Goal: Use online tool/utility: Utilize a website feature to perform a specific function

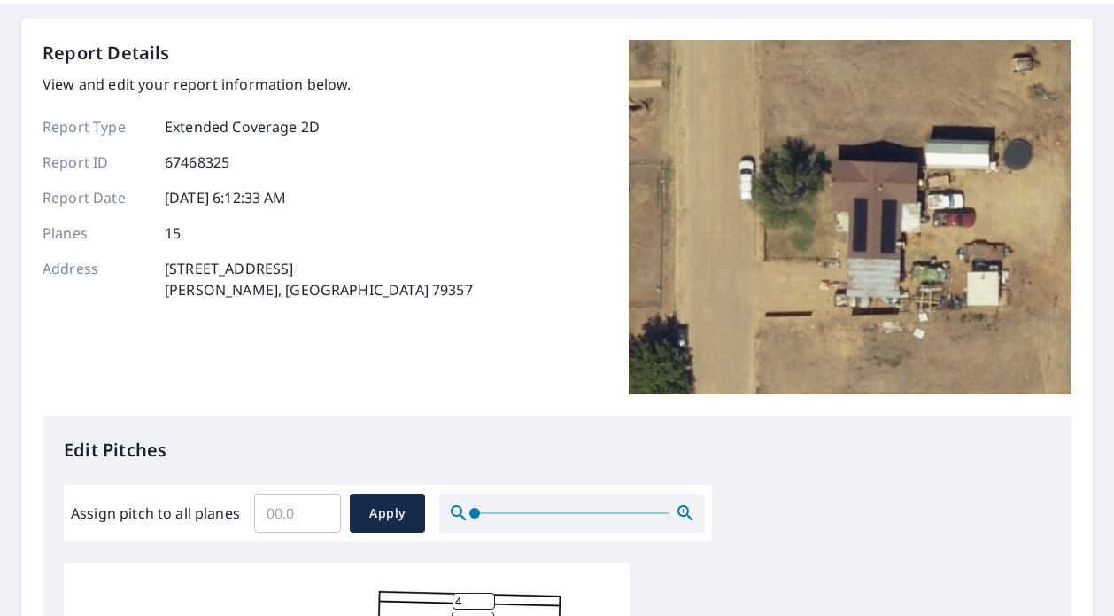
scroll to position [89, 0]
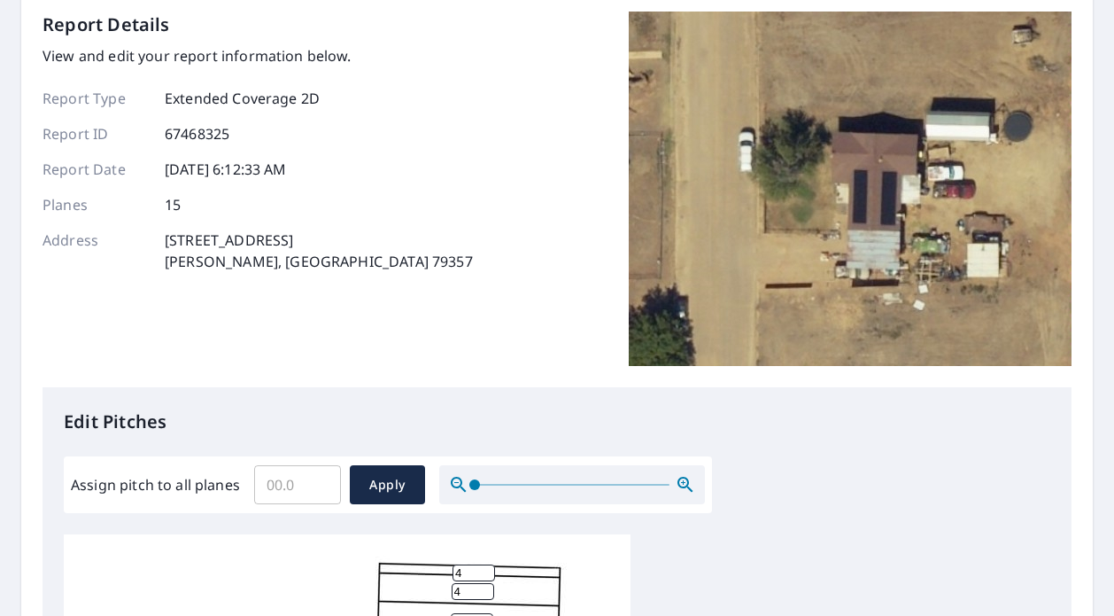
click at [276, 492] on input "Assign pitch to all planes" at bounding box center [297, 485] width 87 height 50
type input "5"
click at [382, 478] on span "Apply" at bounding box center [387, 485] width 47 height 22
type input "5"
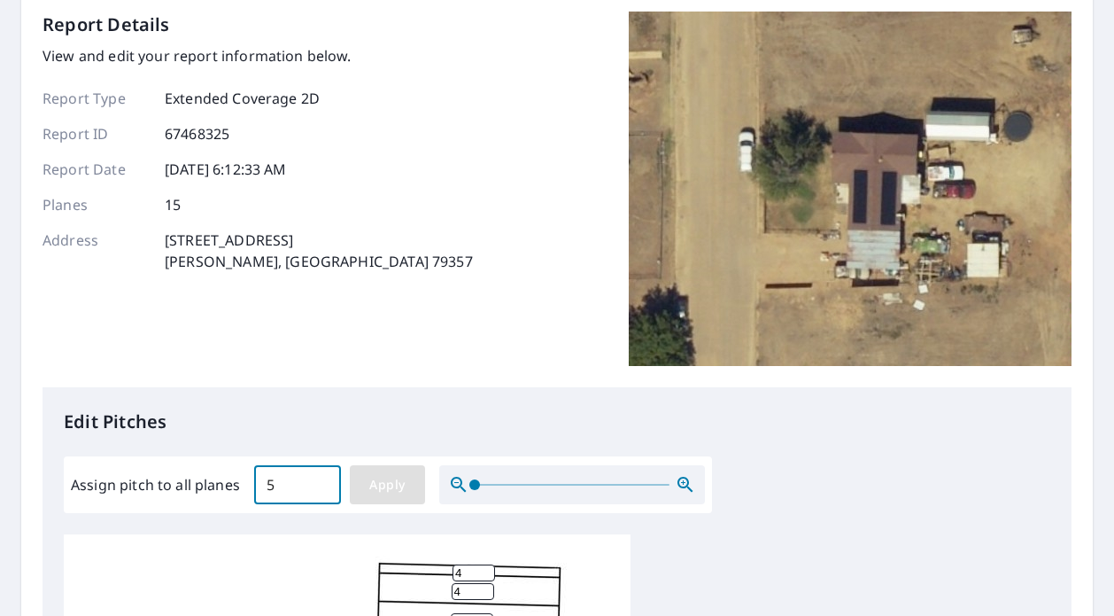
type input "5"
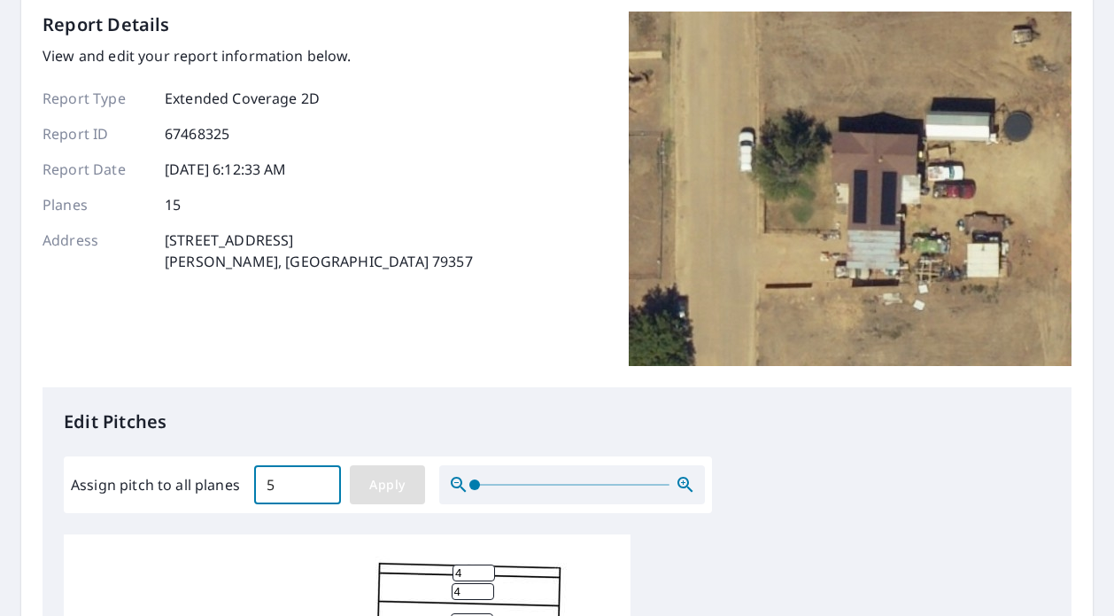
type input "5"
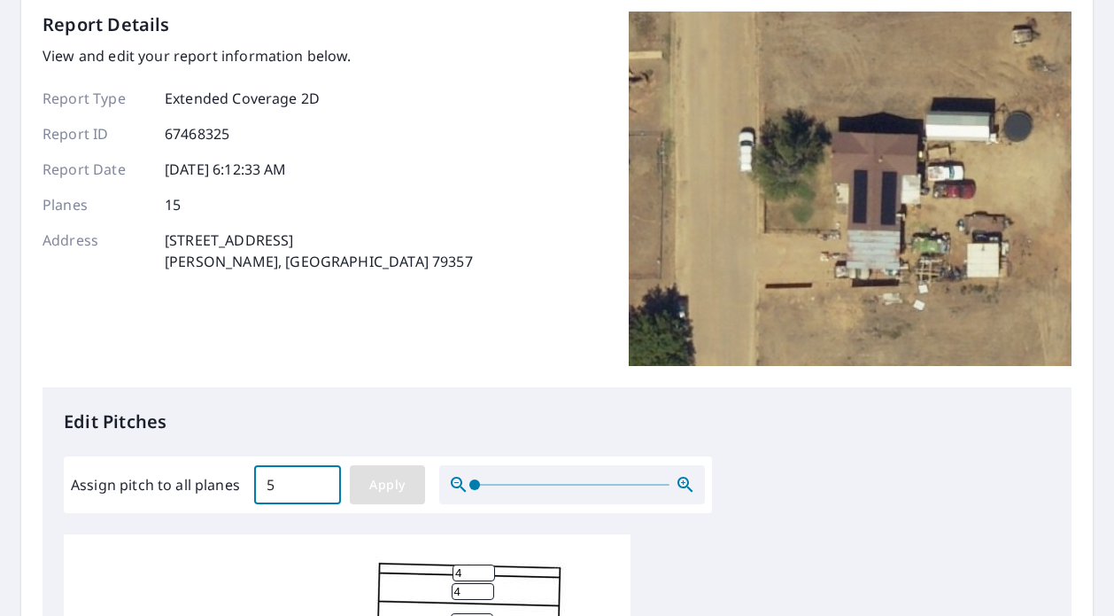
type input "5"
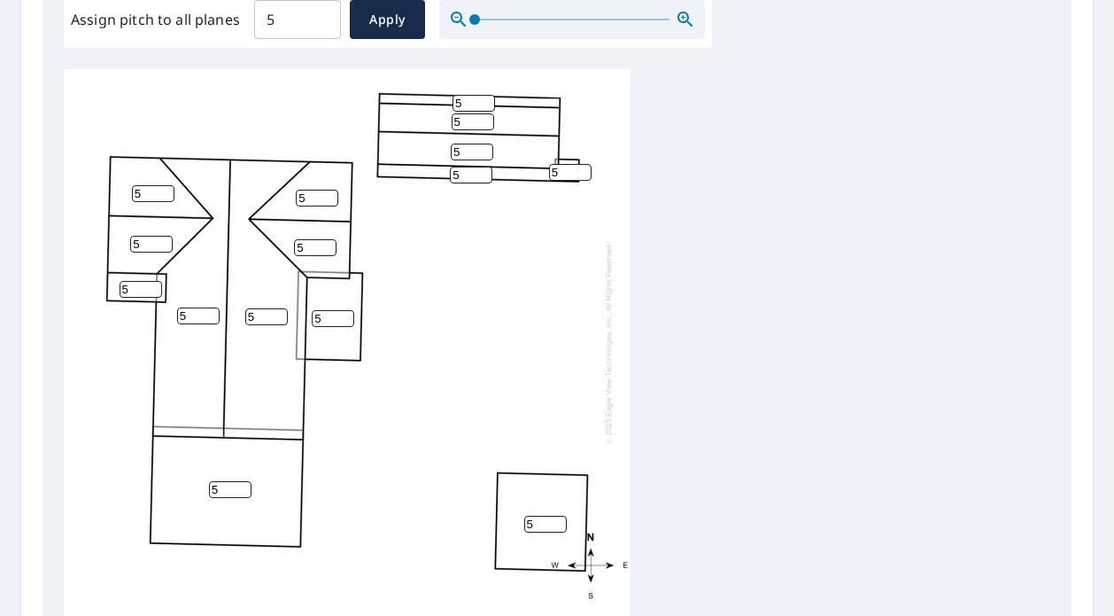
scroll to position [521, 0]
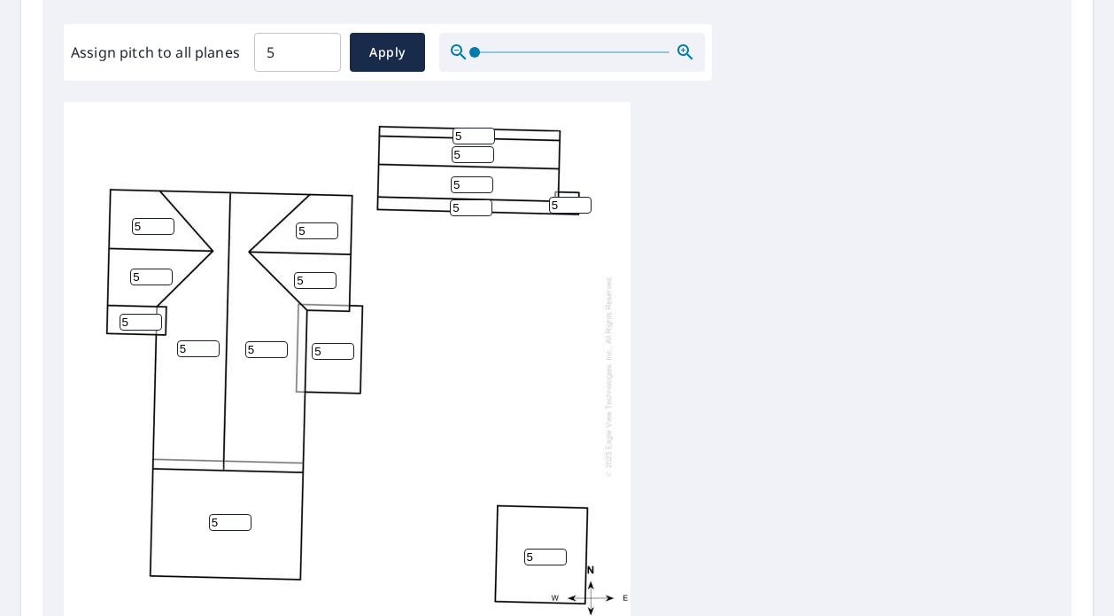
drag, startPoint x: 540, startPoint y: 547, endPoint x: 493, endPoint y: 546, distance: 46.1
click at [493, 546] on div "5 5 5 5 5 5 5 5 5 5 5 5 5 5 5" at bounding box center [347, 375] width 567 height 556
type input "1"
click at [821, 472] on div "5 5 5 1 5 5 5 5 5 5 5 5 5 5 5" at bounding box center [557, 380] width 987 height 556
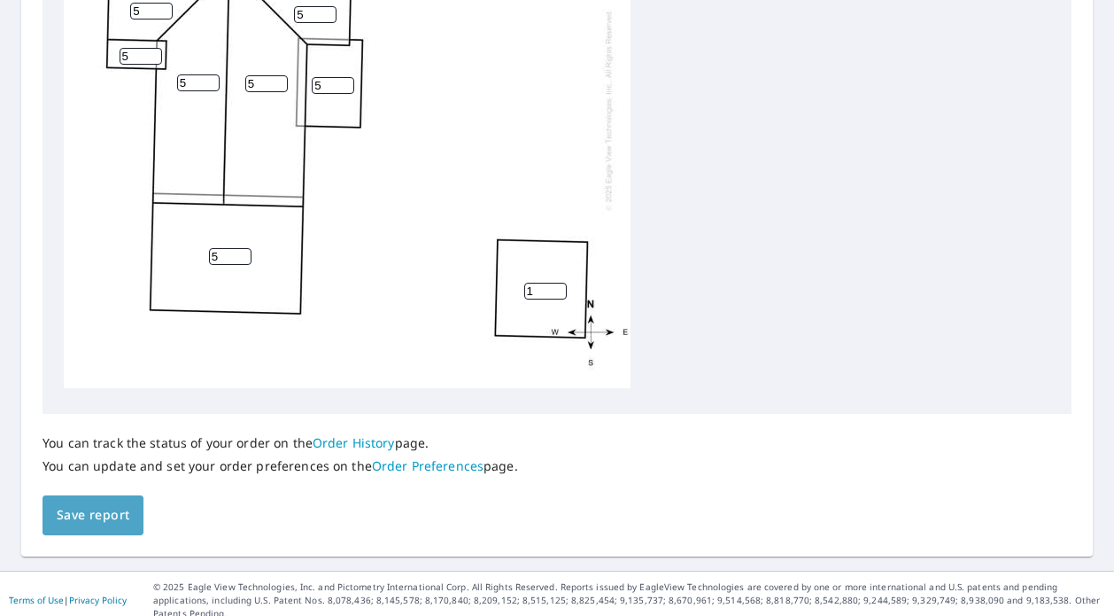
click at [83, 518] on span "Save report" at bounding box center [93, 515] width 73 height 22
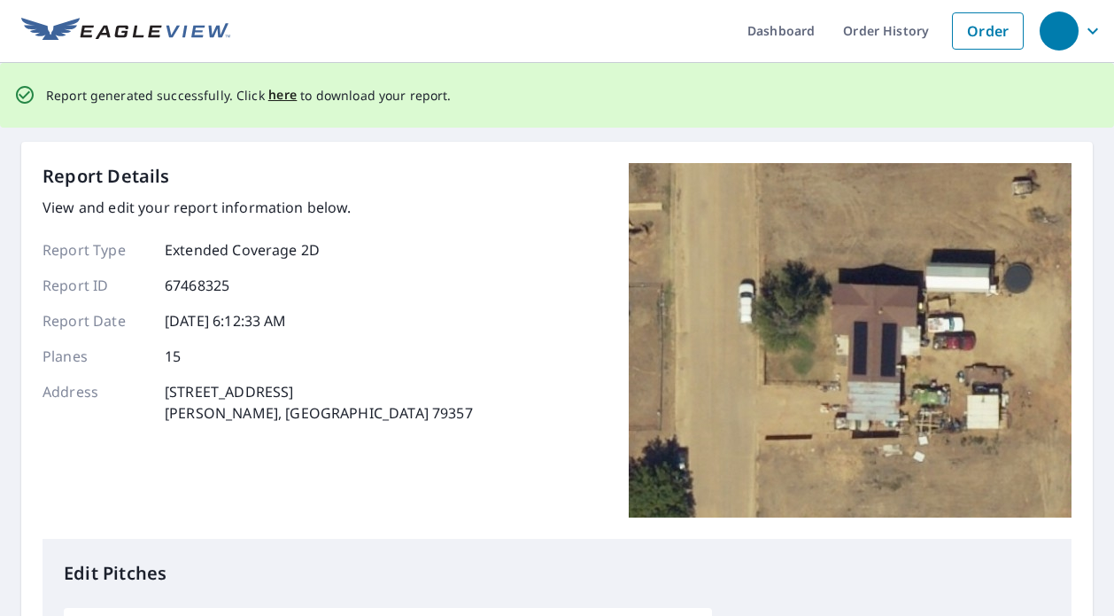
scroll to position [0, 0]
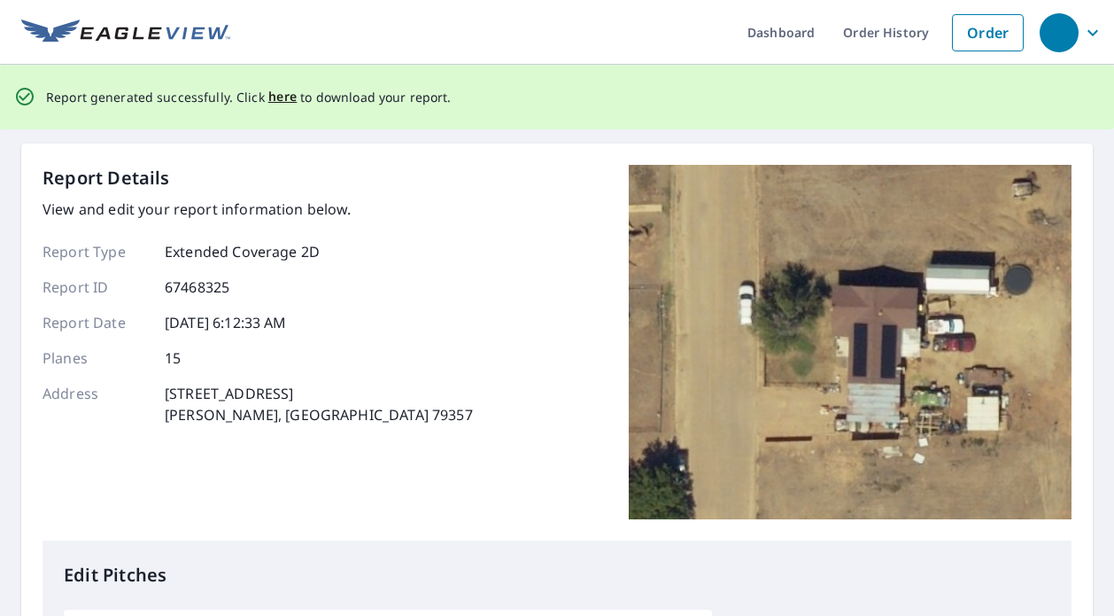
click at [880, 96] on div "Report generated successfully. Click here to download your report." at bounding box center [557, 97] width 1114 height 65
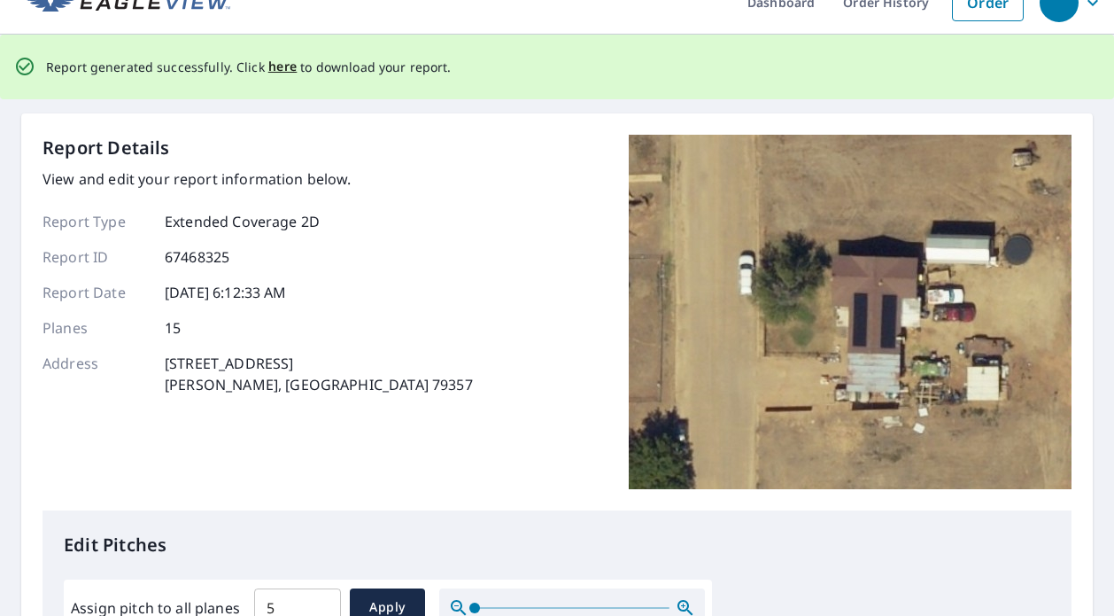
scroll to position [89, 0]
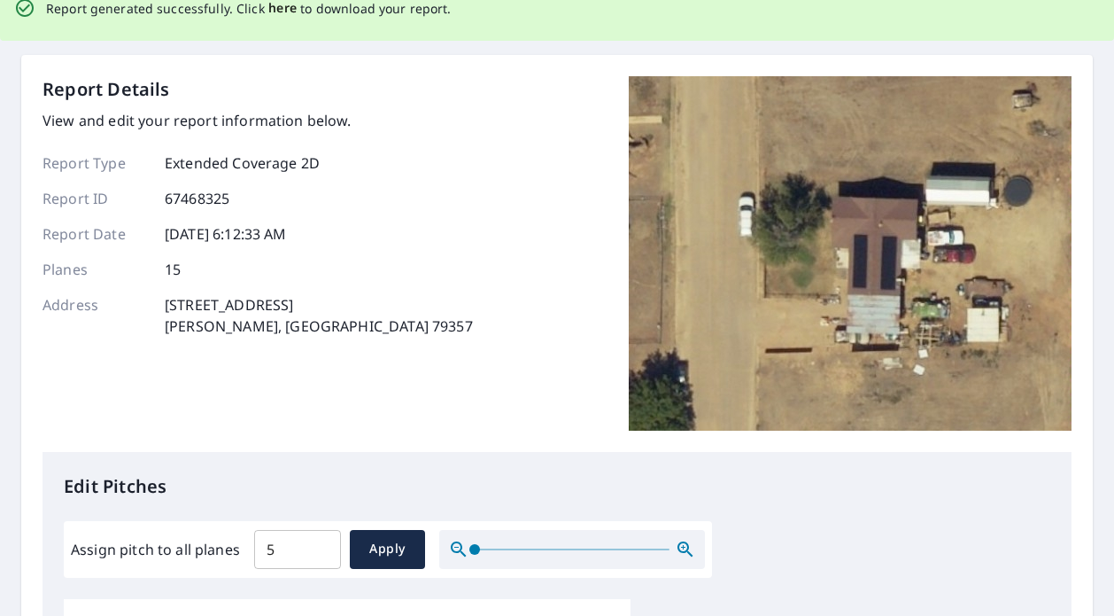
click at [273, 4] on span "here" at bounding box center [282, 8] width 29 height 22
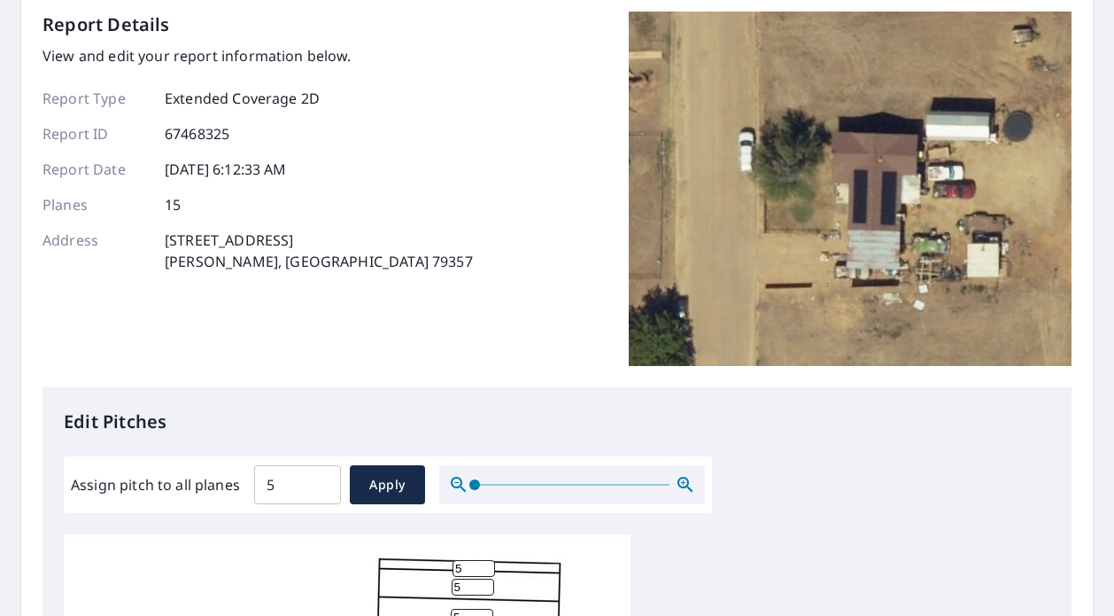
scroll to position [24, 0]
